Goal: Transaction & Acquisition: Obtain resource

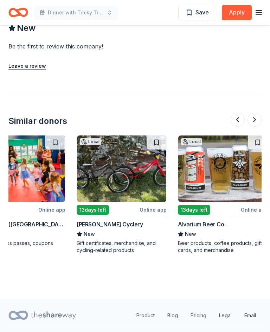
scroll to position [0, 438]
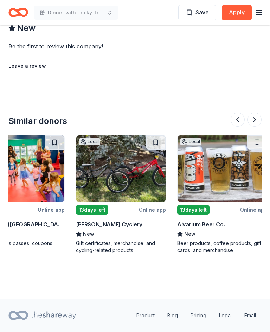
click at [127, 177] on img at bounding box center [120, 169] width 89 height 67
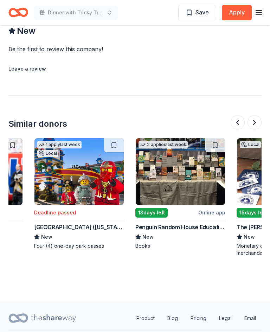
scroll to position [0, 177]
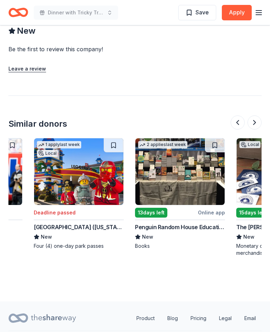
click at [196, 167] on img at bounding box center [179, 171] width 89 height 67
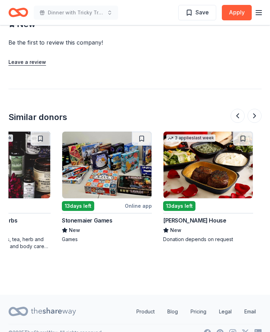
scroll to position [0, 250]
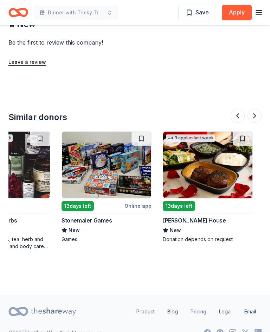
click at [108, 176] on img at bounding box center [106, 165] width 89 height 67
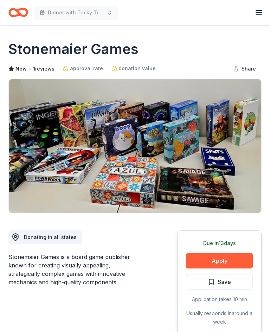
click at [226, 261] on button "Apply" at bounding box center [219, 260] width 67 height 15
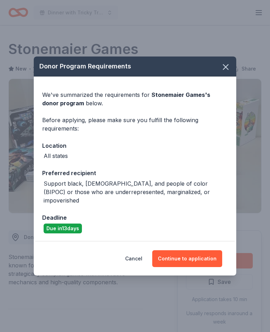
click at [196, 252] on button "Continue to application" at bounding box center [187, 258] width 70 height 17
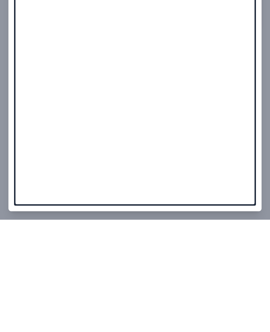
scroll to position [336, 0]
